Goal: Information Seeking & Learning: Learn about a topic

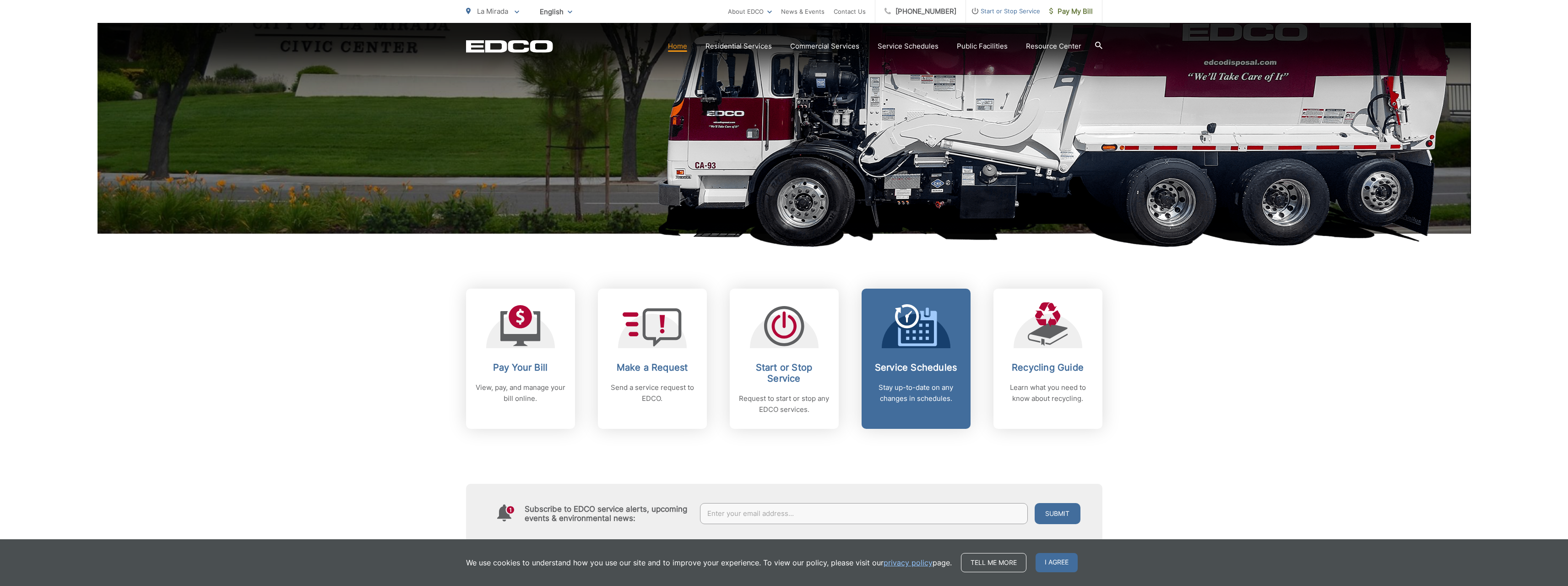
scroll to position [183, 0]
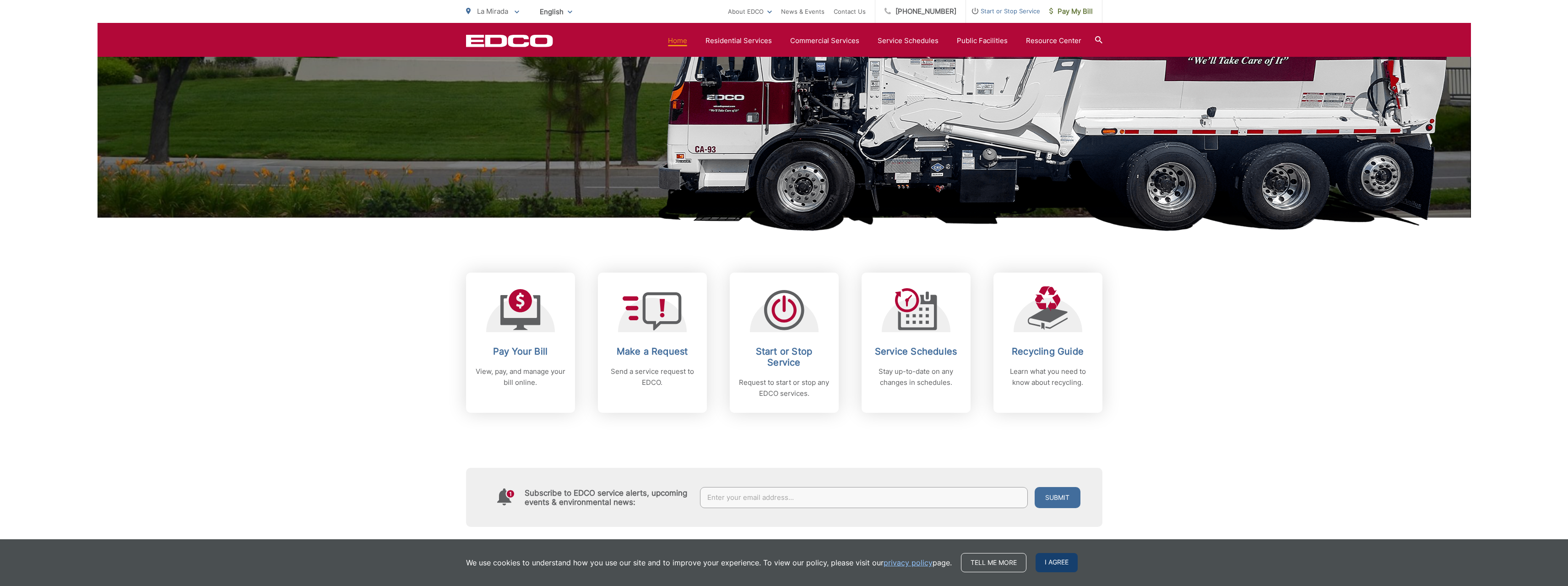
click at [1060, 567] on span "I agree" at bounding box center [1056, 563] width 42 height 19
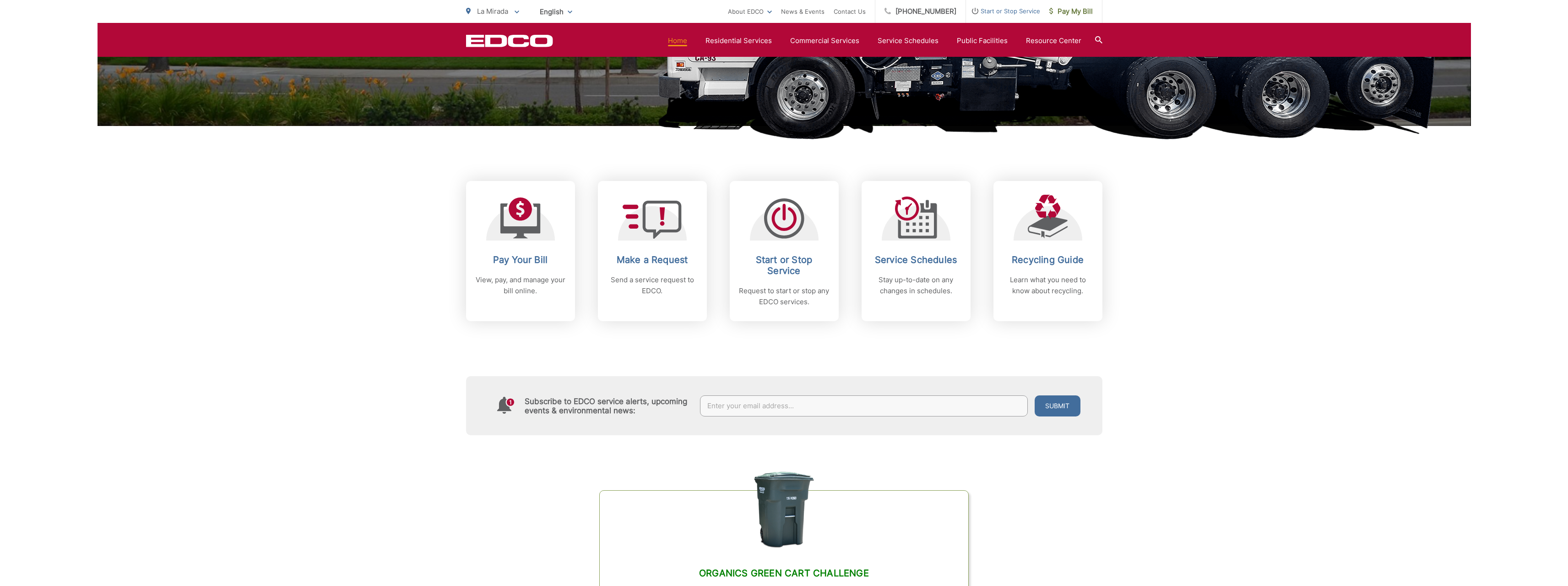
scroll to position [92, 0]
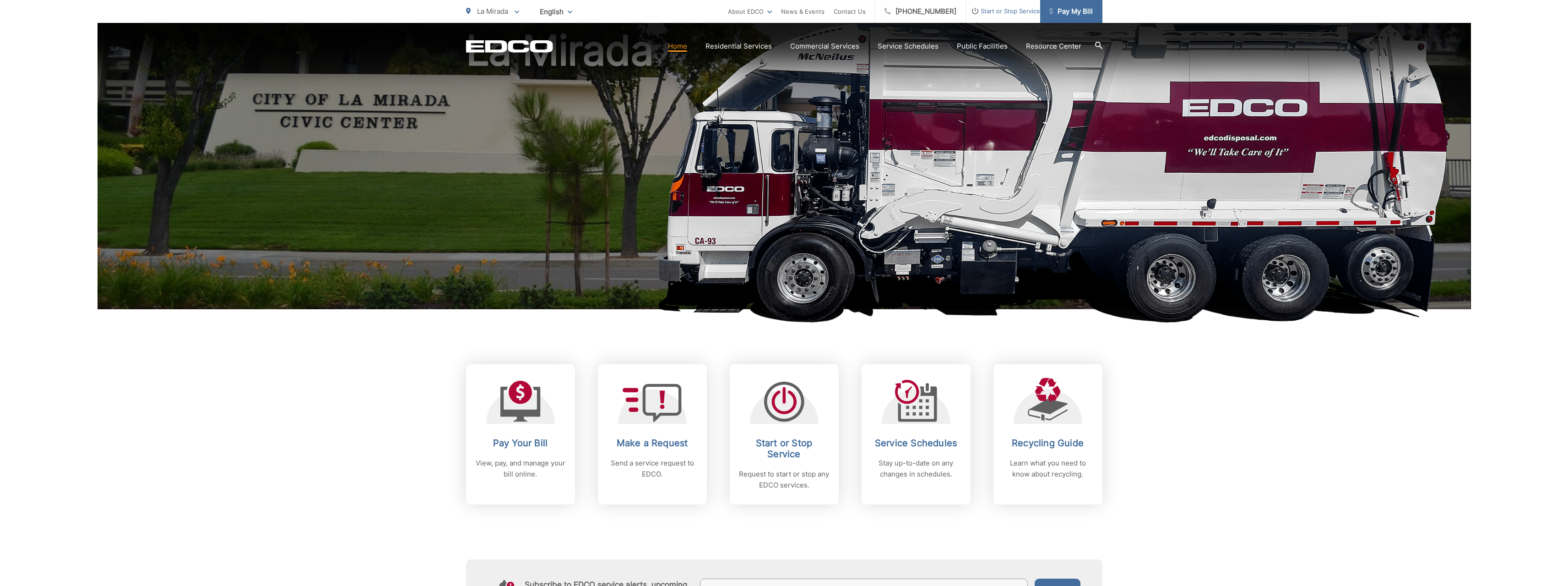
click at [1055, 18] on link "Pay My Bill" at bounding box center [1071, 11] width 63 height 23
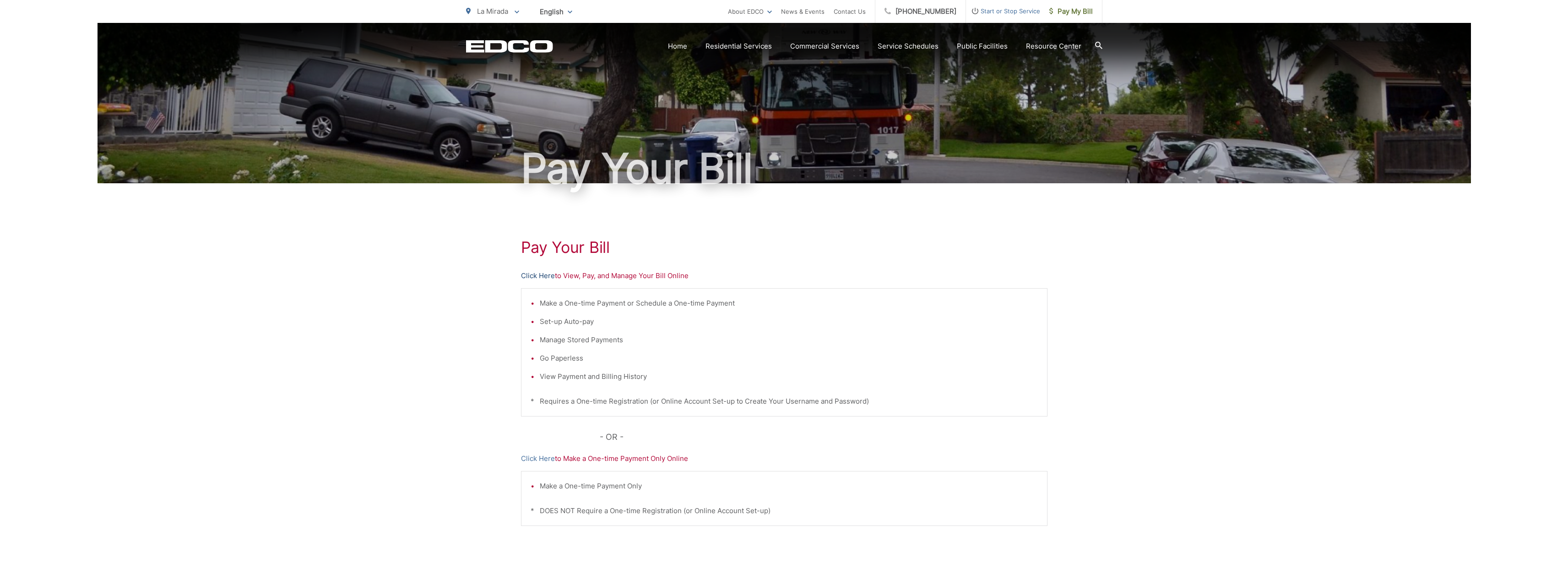
click at [548, 276] on link "Click Here" at bounding box center [538, 276] width 34 height 11
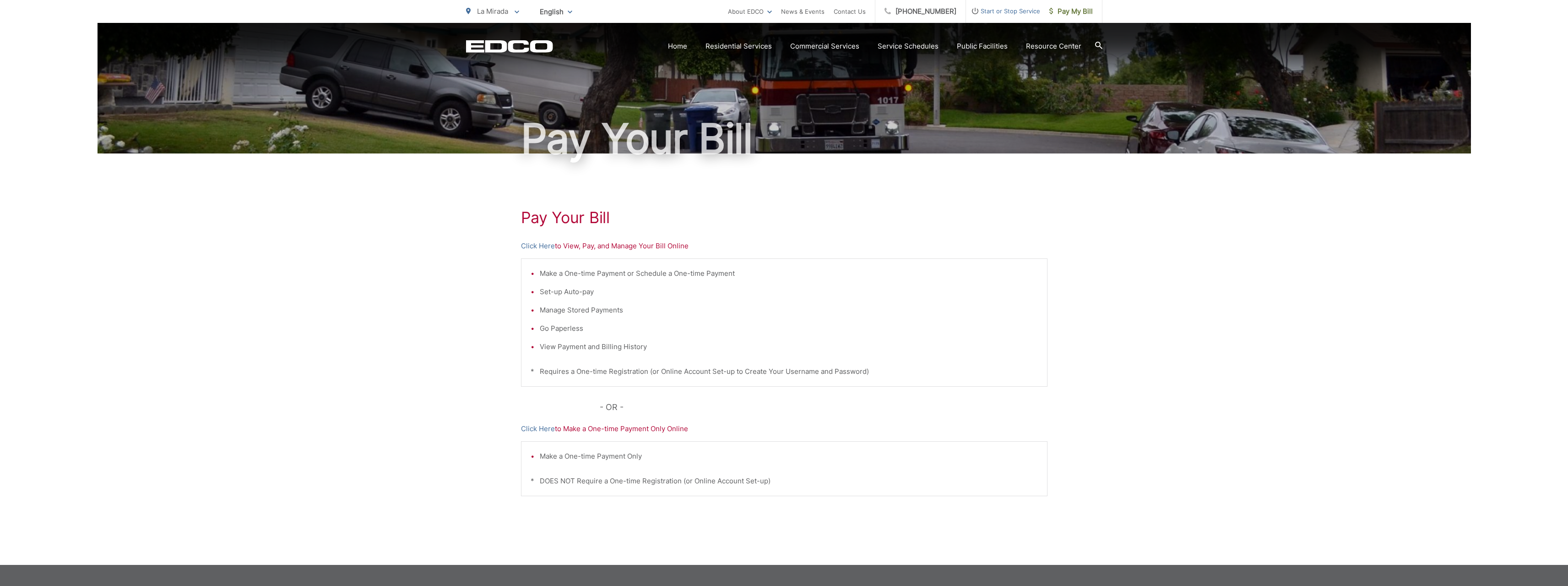
scroll to position [46, 0]
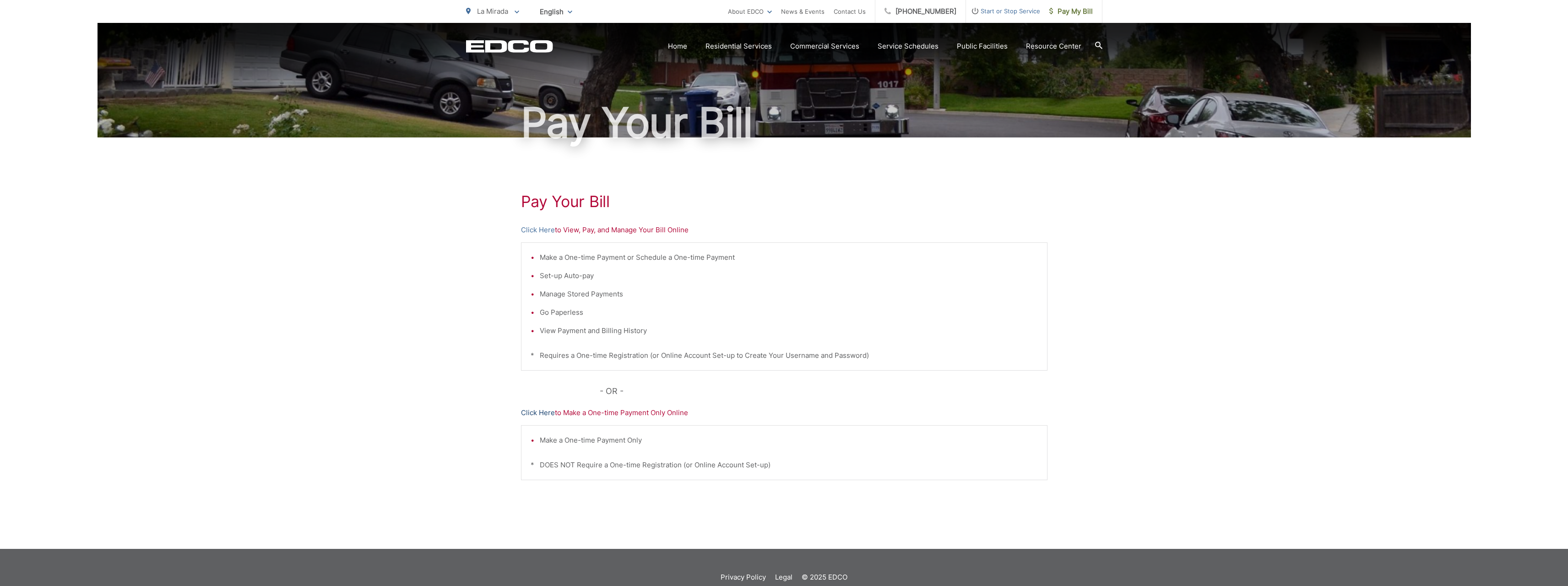
click at [549, 414] on link "Click Here" at bounding box center [538, 412] width 34 height 11
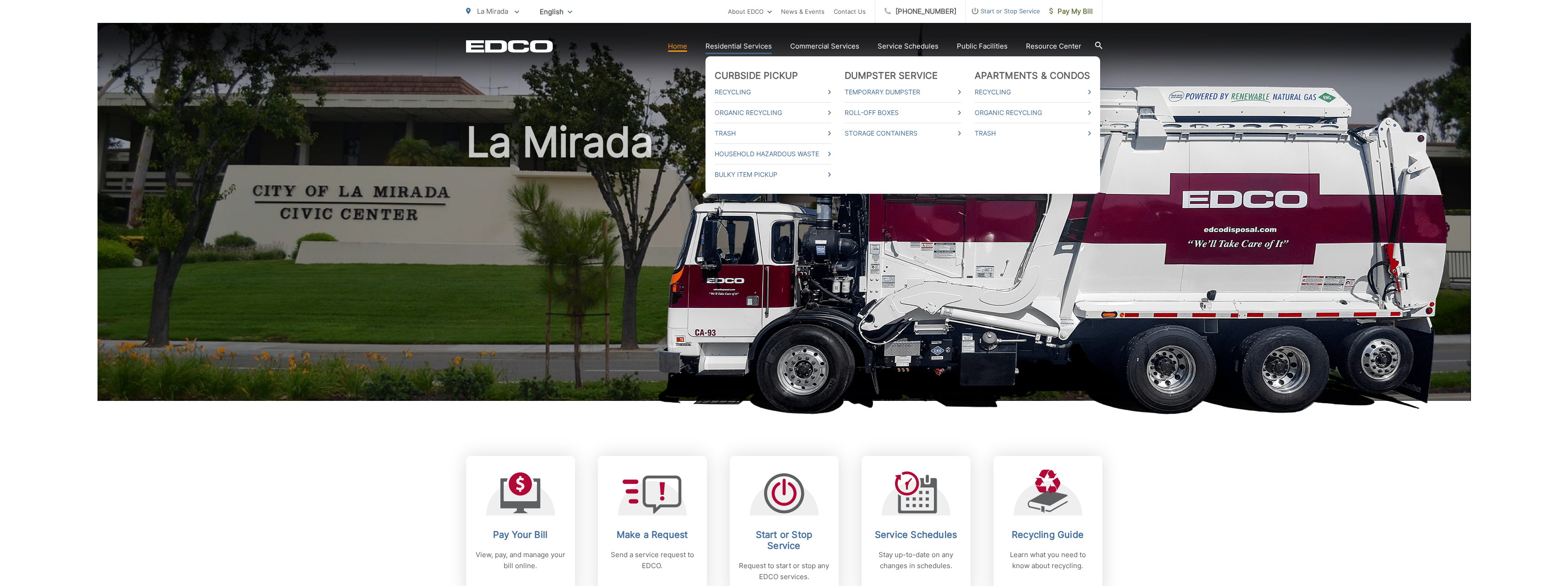
click at [740, 44] on link "Residential Services" at bounding box center [738, 46] width 66 height 11
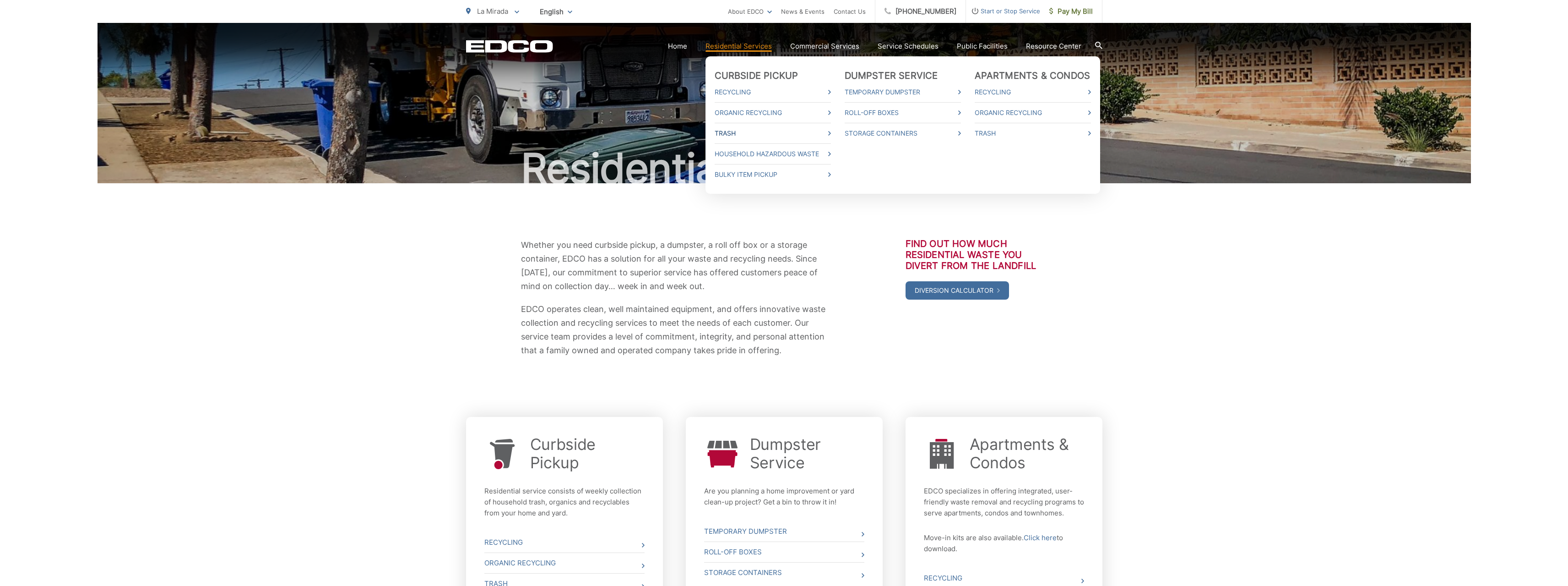
click at [746, 130] on link "Trash" at bounding box center [772, 133] width 116 height 11
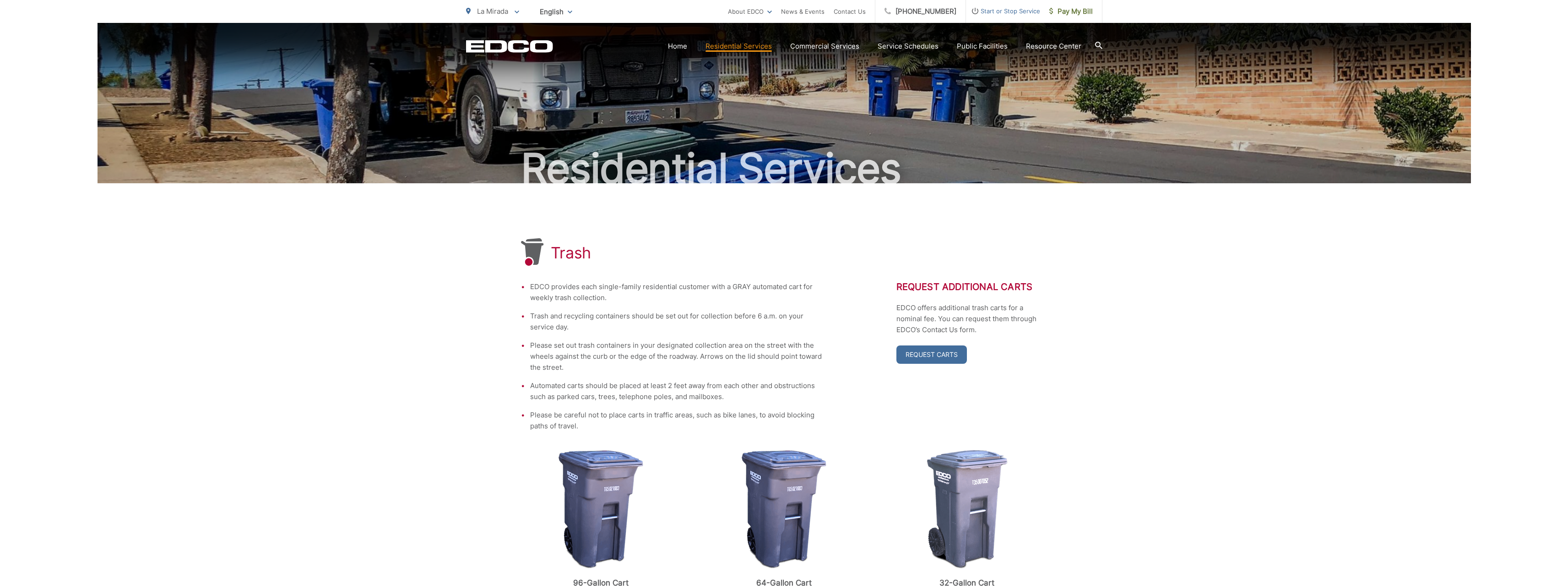
click at [1138, 263] on div "Trash EDCO provides each single-family residential customer with a GRAY automat…" at bounding box center [784, 483] width 1373 height 601
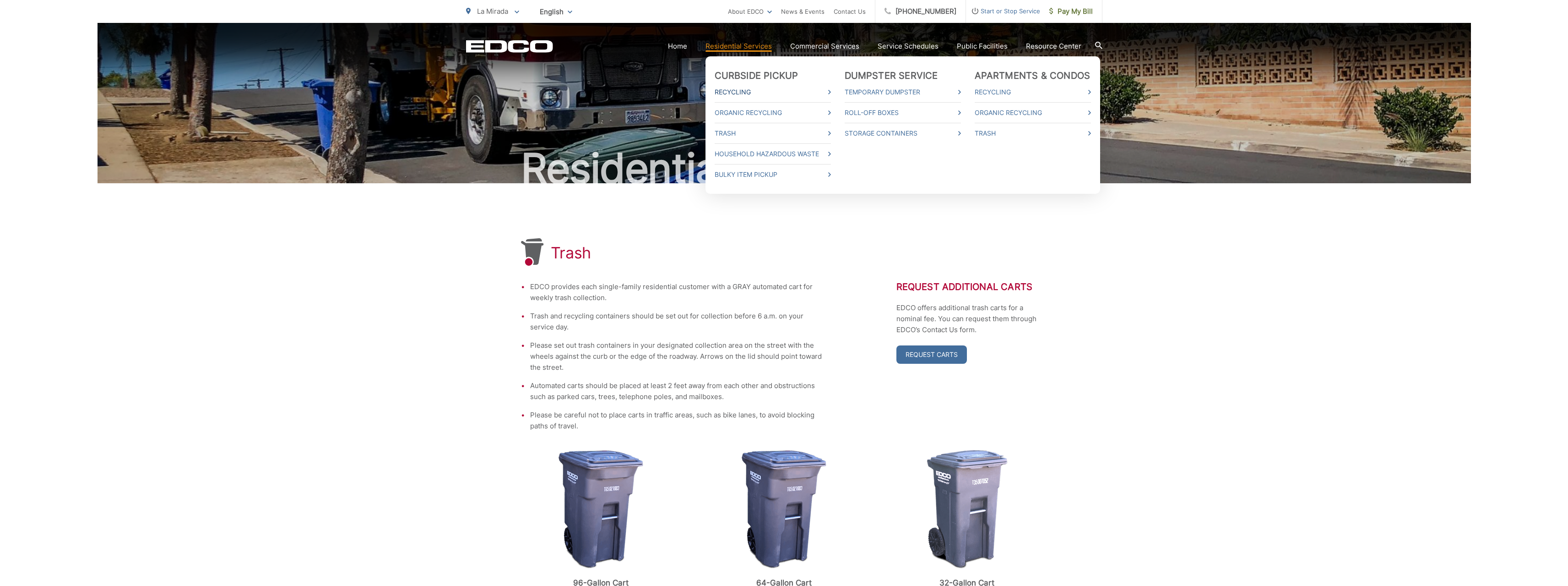
click at [762, 87] on link "Recycling" at bounding box center [772, 92] width 116 height 11
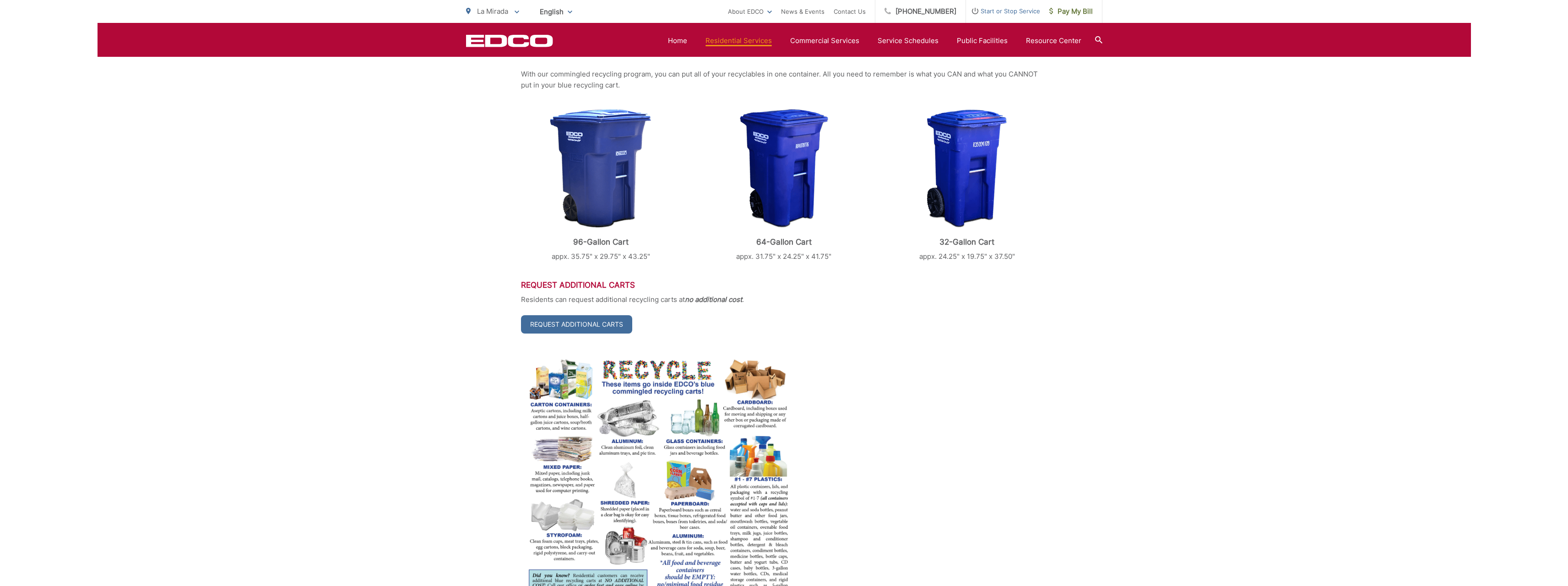
scroll to position [367, 0]
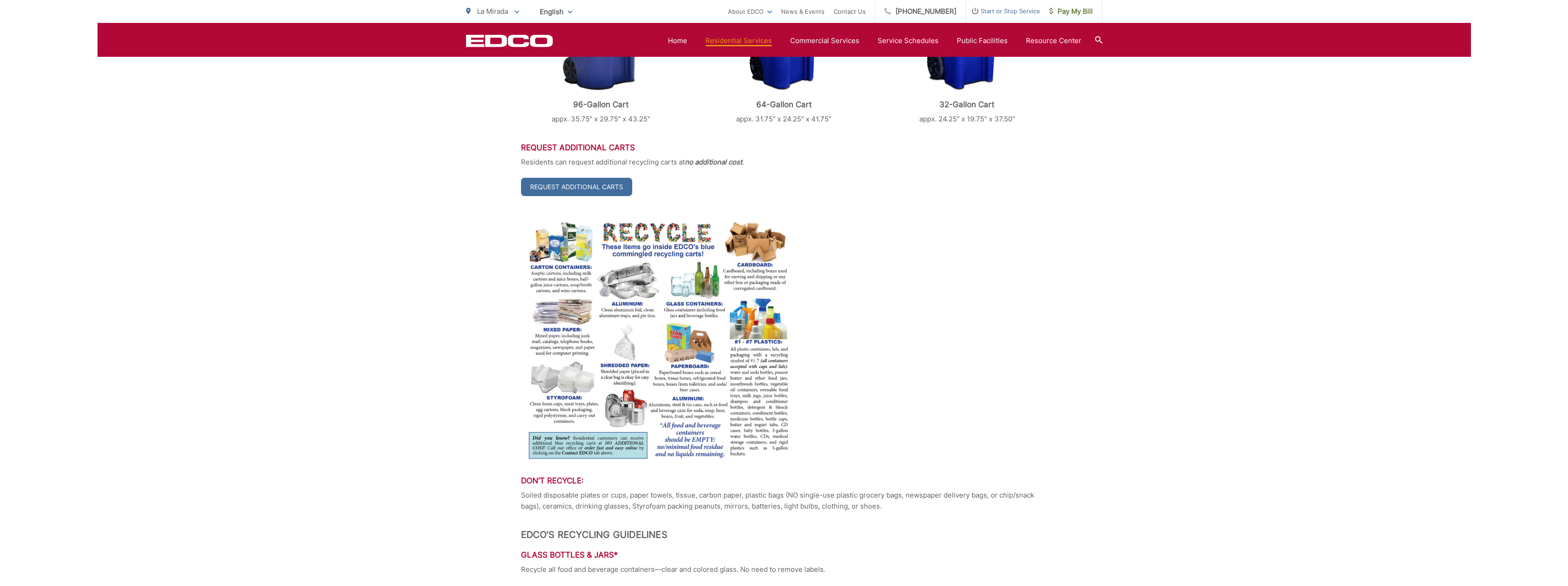
click at [595, 266] on img at bounding box center [658, 340] width 275 height 242
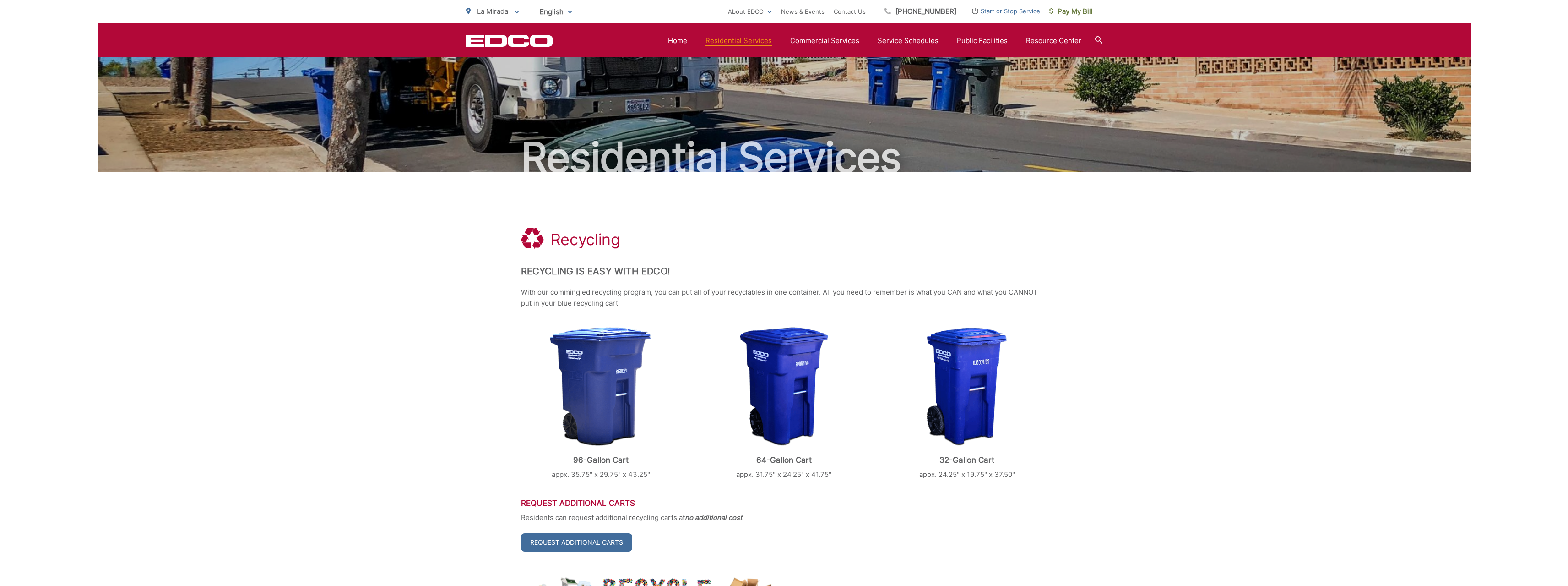
scroll to position [0, 0]
